Goal: Task Accomplishment & Management: Manage account settings

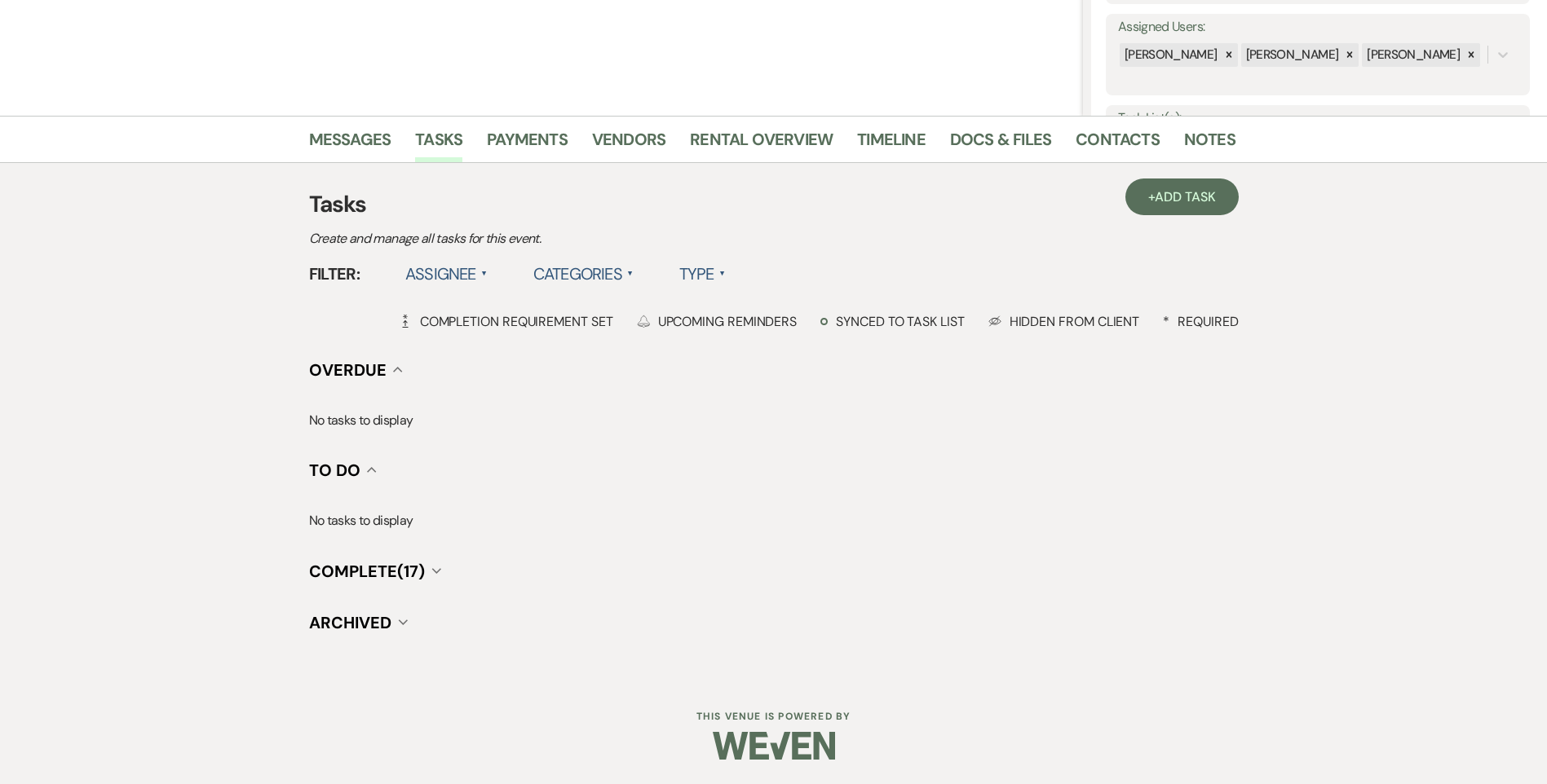
scroll to position [517, 0]
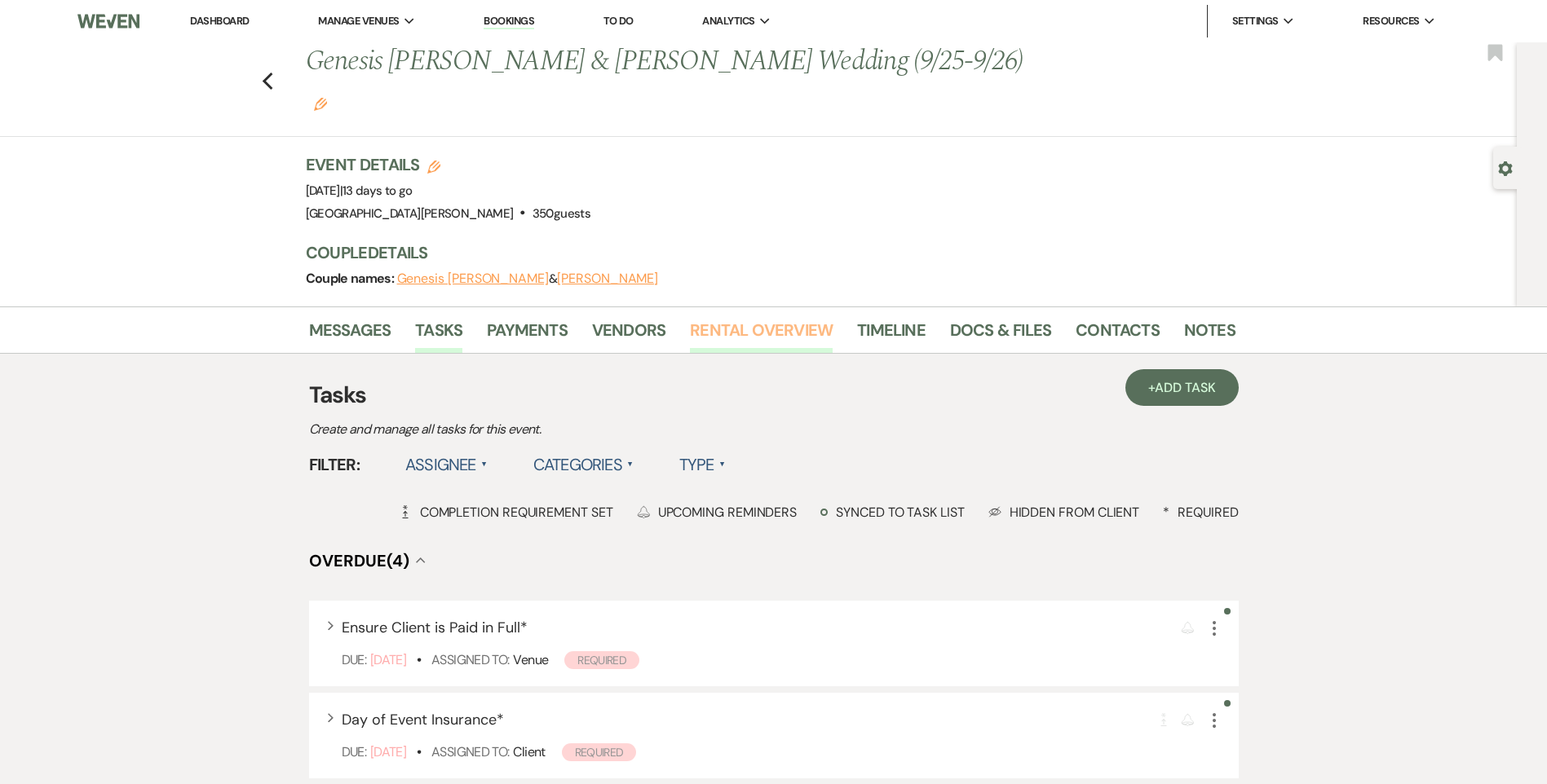
click at [750, 317] on link "Rental Overview" at bounding box center [761, 335] width 143 height 36
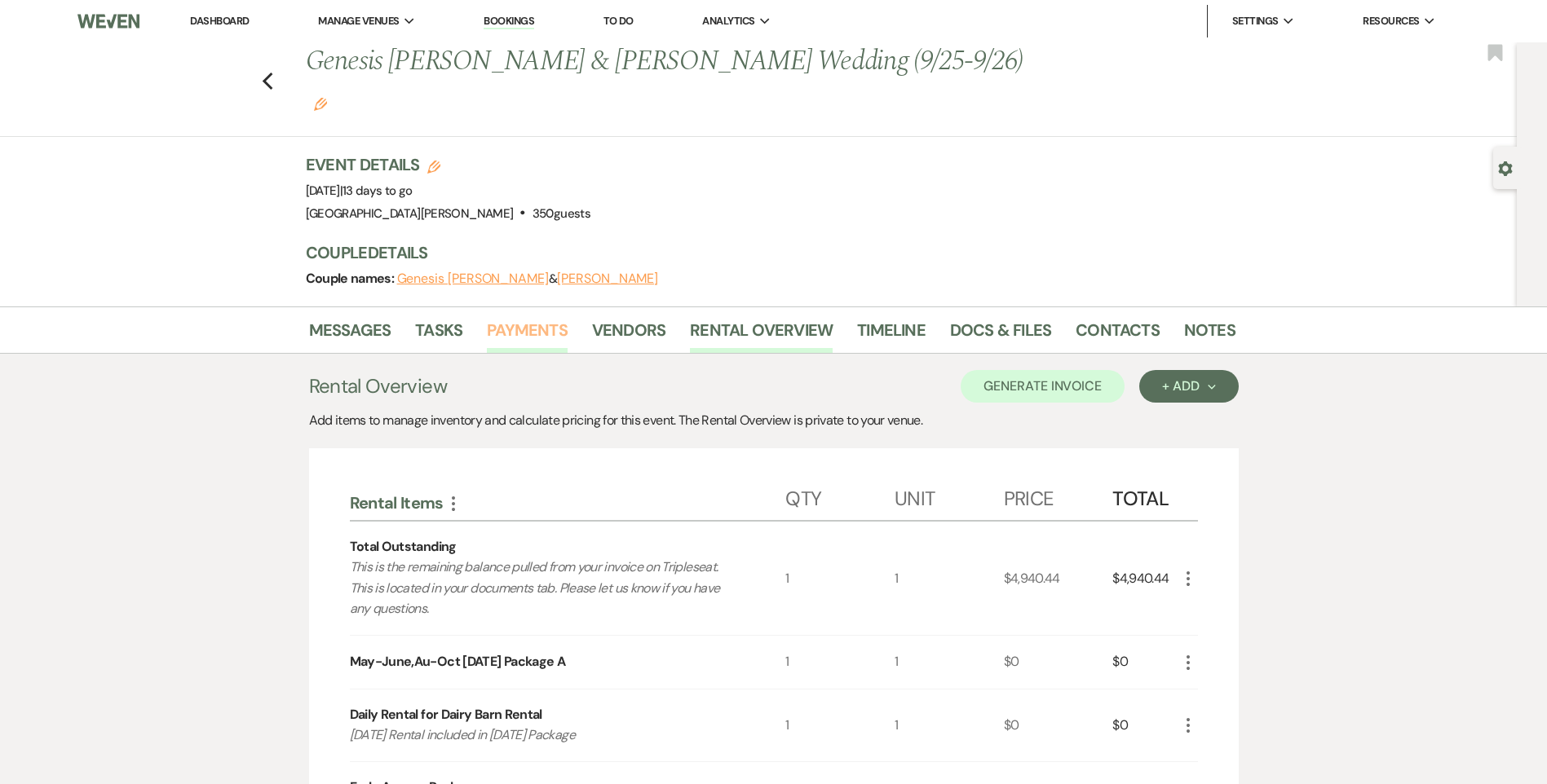
click at [525, 317] on link "Payments" at bounding box center [527, 335] width 81 height 36
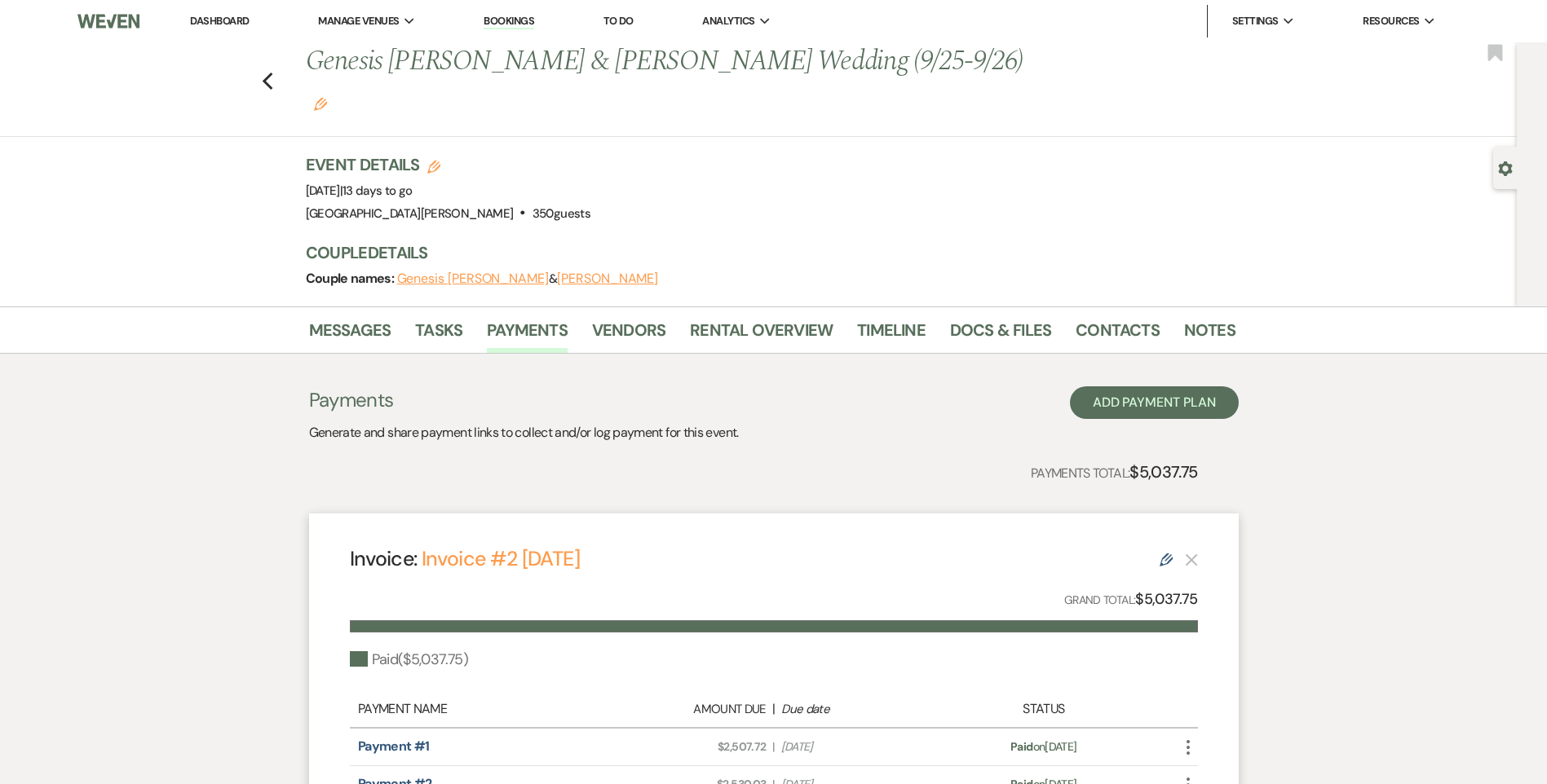
click at [466, 354] on div "Payments Generate and share payment links to collect and/or log payment for thi…" at bounding box center [773, 624] width 930 height 541
click at [444, 317] on link "Tasks" at bounding box center [438, 335] width 47 height 36
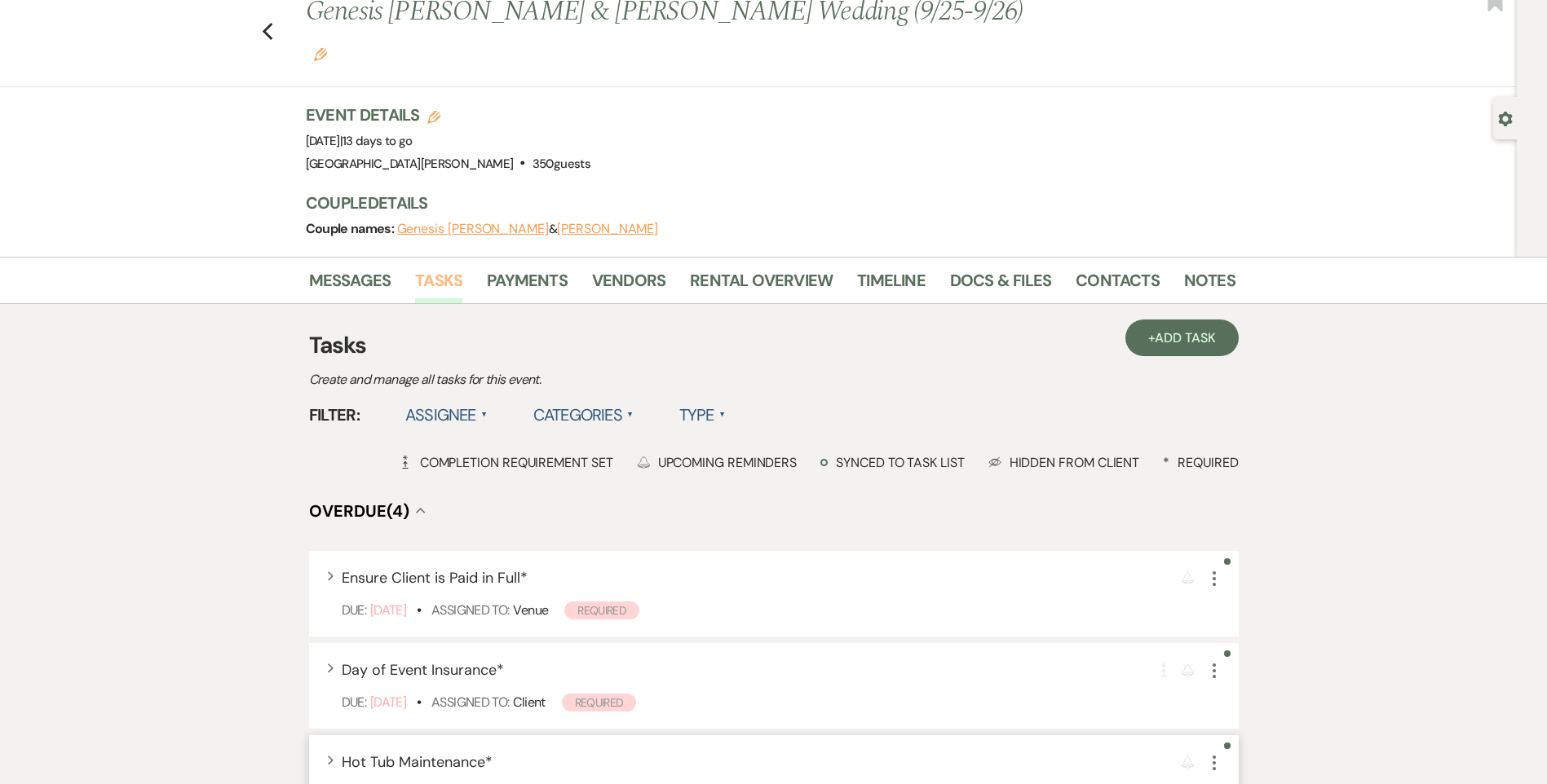
scroll to position [245, 0]
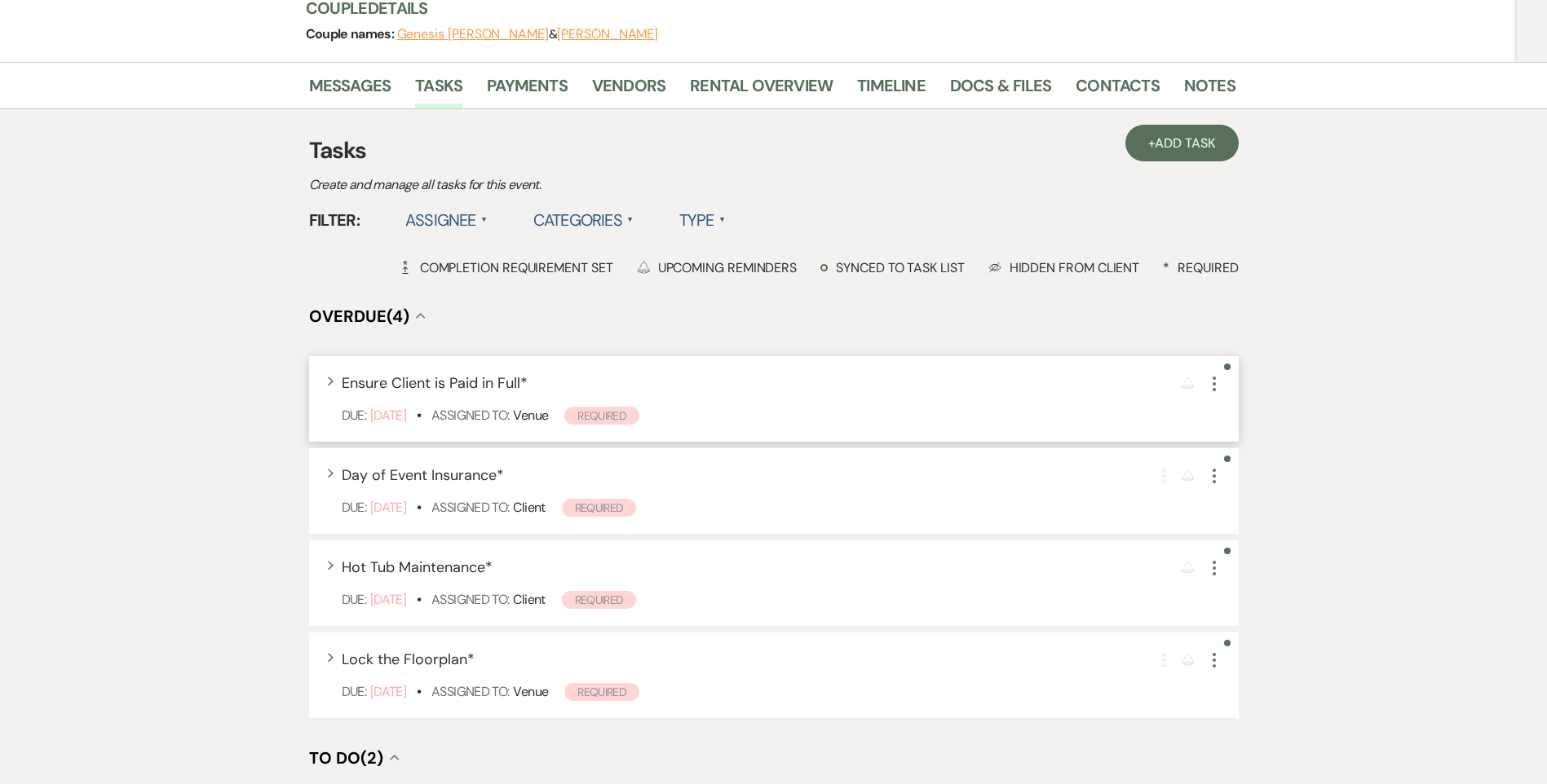
click at [1216, 374] on icon "More" at bounding box center [1214, 384] width 19 height 19
click at [1262, 479] on button "Plan Portal Link Mark As Complete" at bounding box center [1285, 491] width 160 height 26
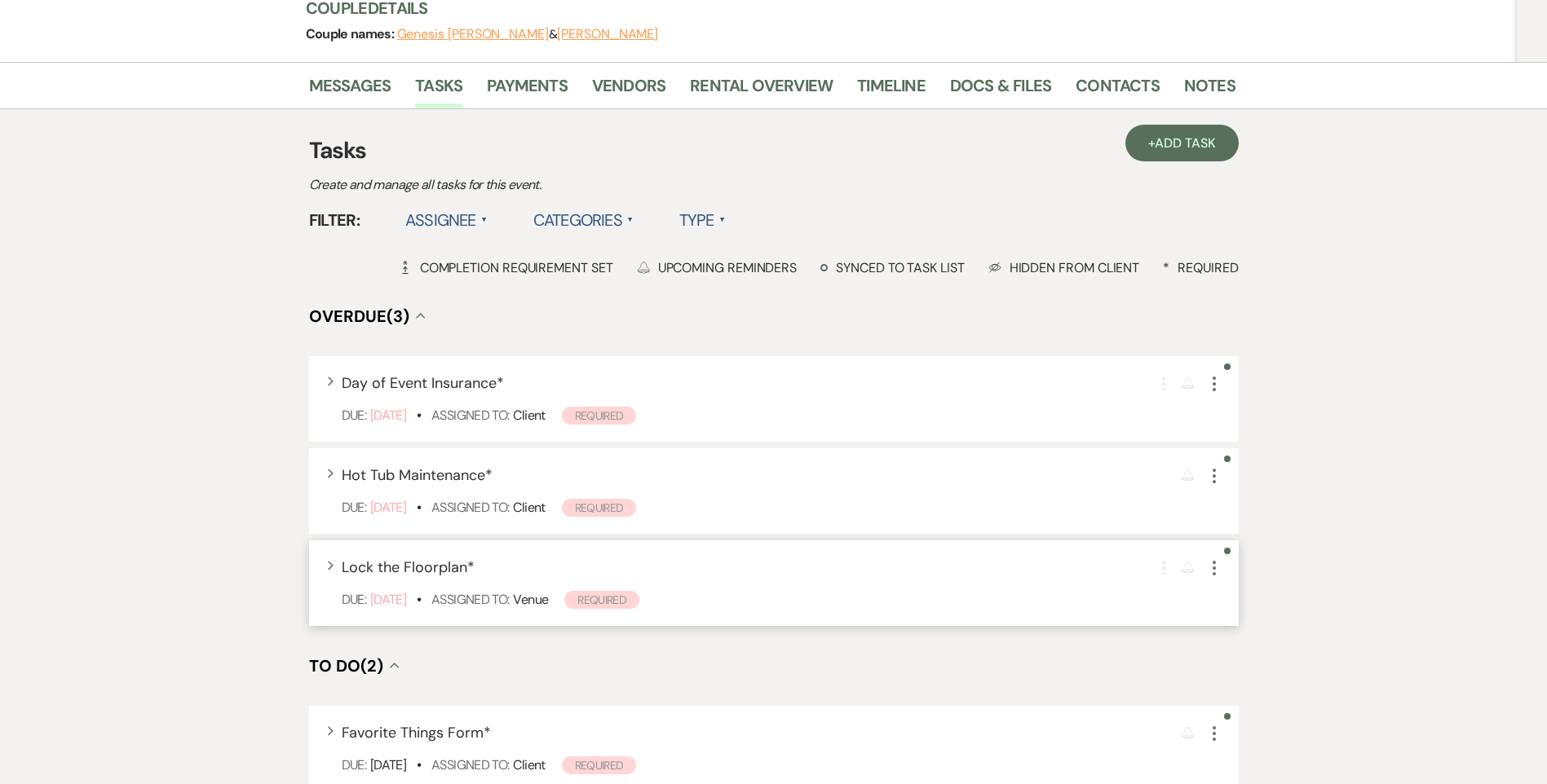
click at [1215, 559] on icon "More" at bounding box center [1214, 568] width 19 height 19
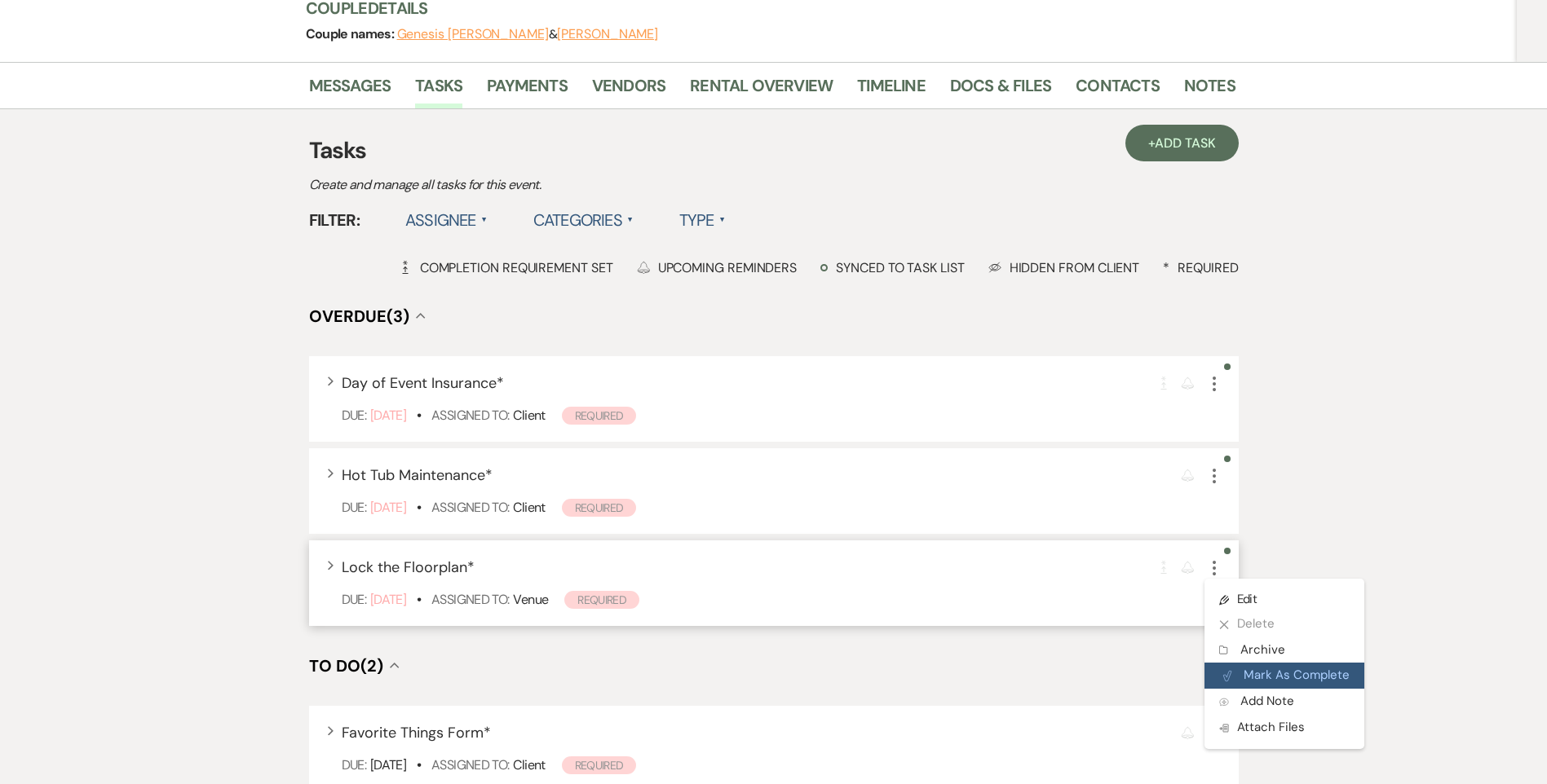
click at [1249, 663] on button "Plan Portal Link Mark As Complete" at bounding box center [1285, 675] width 160 height 26
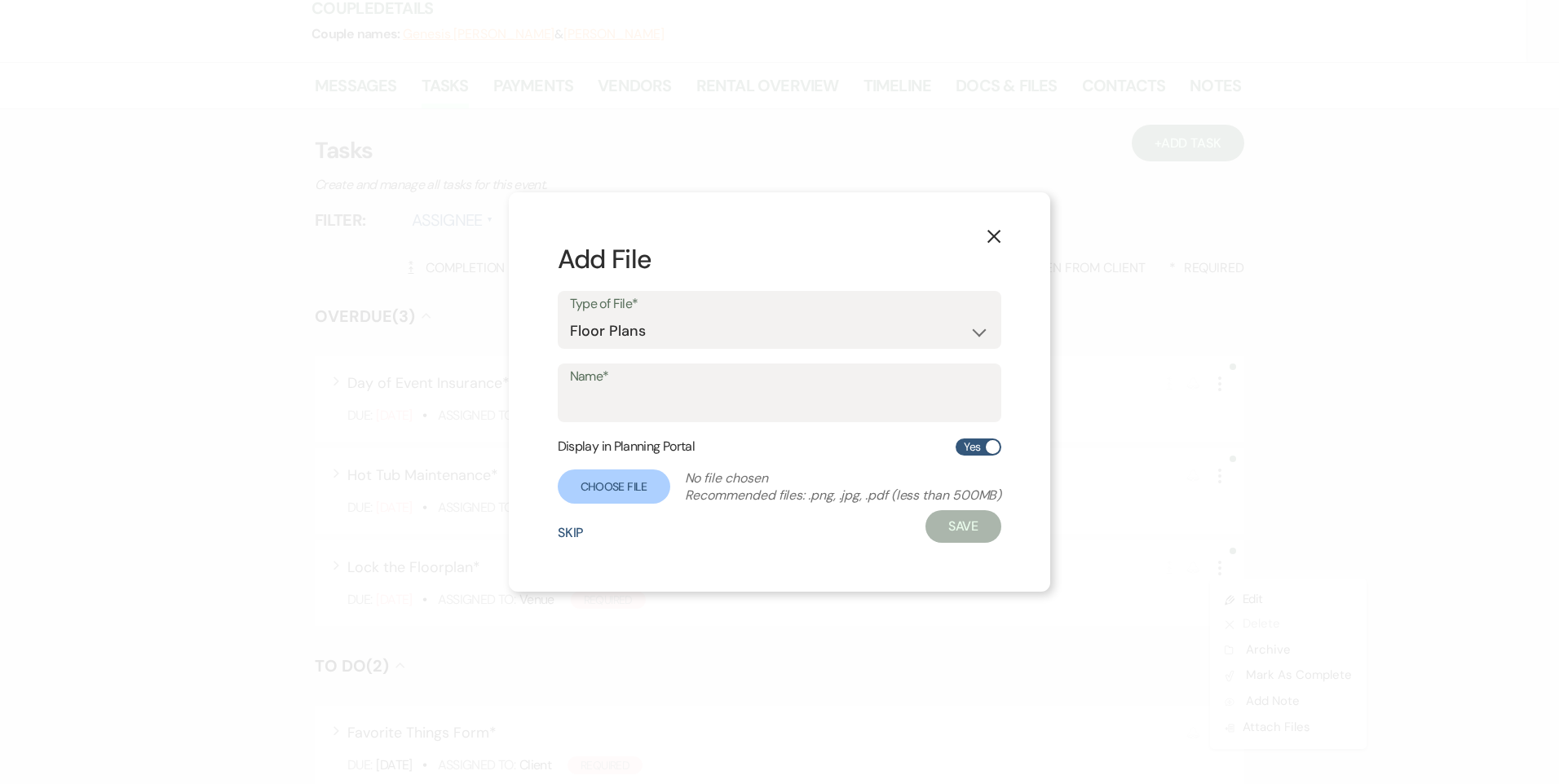
click at [571, 523] on div "Skip Save" at bounding box center [780, 527] width 444 height 33
click at [563, 530] on button "Skip" at bounding box center [570, 533] width 26 height 13
